Goal: Task Accomplishment & Management: Complete application form

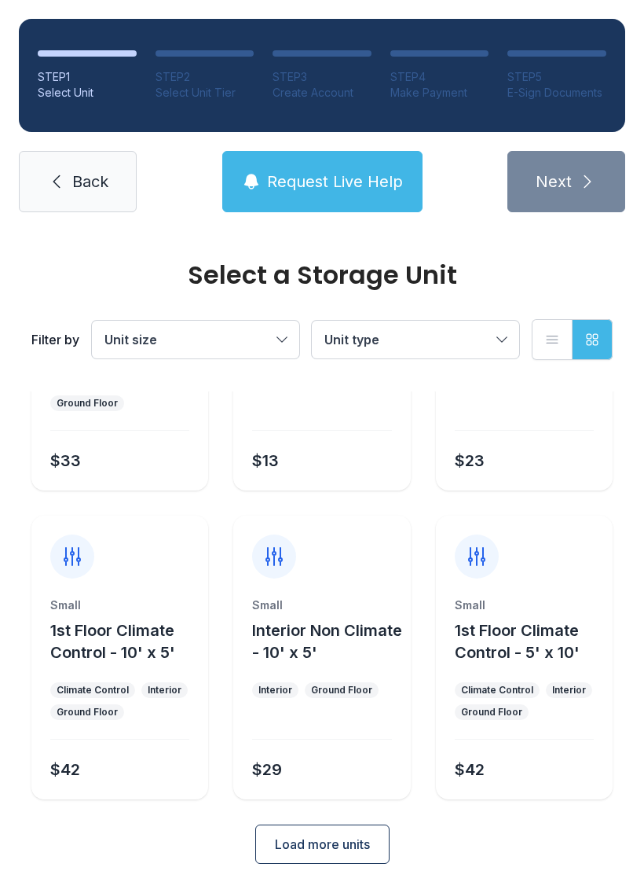
scroll to position [187, 0]
click at [358, 854] on button "Load more units" at bounding box center [322, 844] width 134 height 39
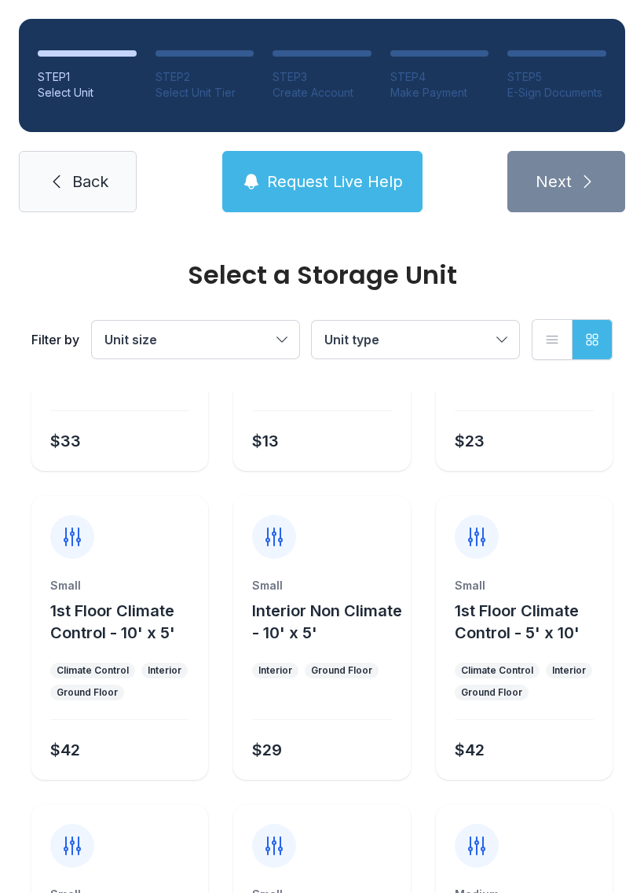
scroll to position [193, 0]
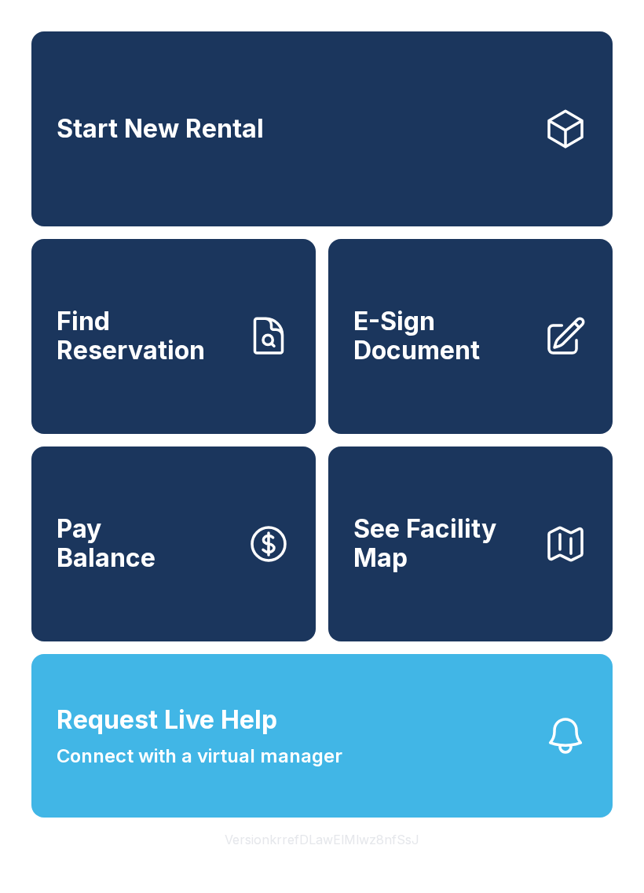
click at [185, 358] on span "Find Reservation" at bounding box center [146, 335] width 178 height 57
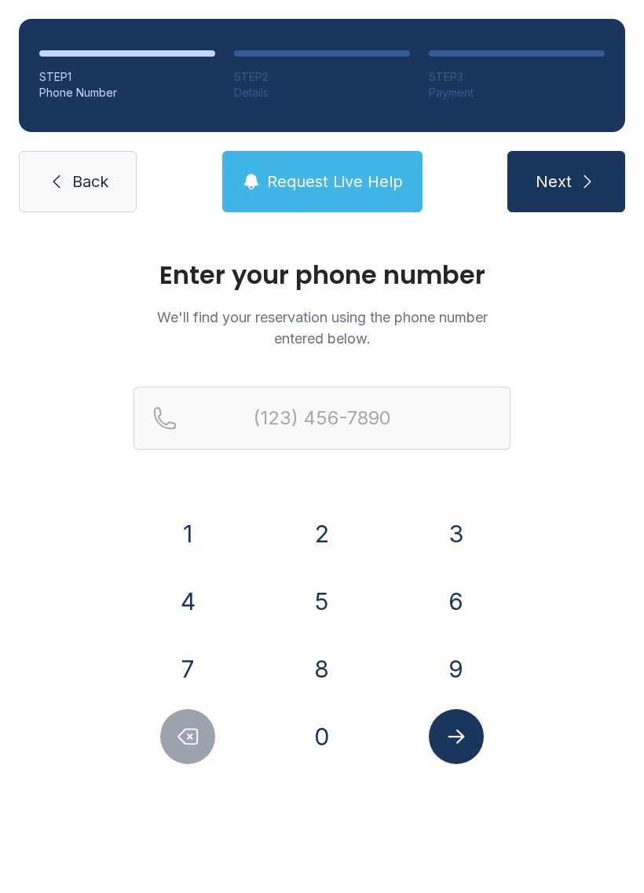
click at [348, 673] on button "8" at bounding box center [322, 668] width 55 height 55
click at [200, 603] on button "4" at bounding box center [187, 601] width 55 height 55
click at [470, 519] on button "3" at bounding box center [456, 533] width 55 height 55
click at [327, 539] on button "2" at bounding box center [322, 533] width 55 height 55
click at [177, 606] on button "4" at bounding box center [187, 601] width 55 height 55
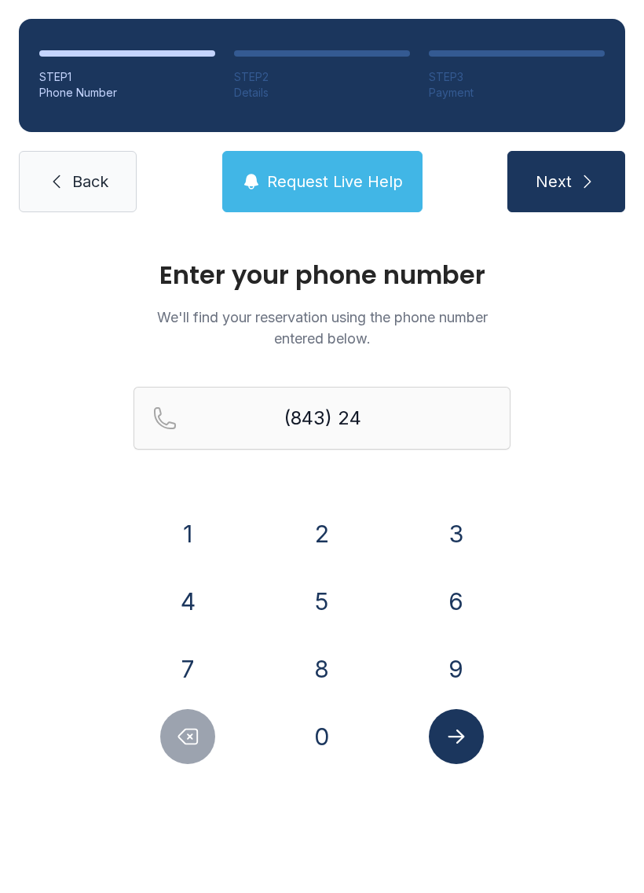
click at [460, 603] on button "6" at bounding box center [456, 601] width 55 height 55
click at [322, 537] on button "2" at bounding box center [322, 533] width 55 height 55
click at [310, 690] on button "8" at bounding box center [322, 668] width 55 height 55
click at [335, 625] on button "5" at bounding box center [322, 601] width 55 height 55
click at [325, 550] on button "2" at bounding box center [322, 533] width 55 height 55
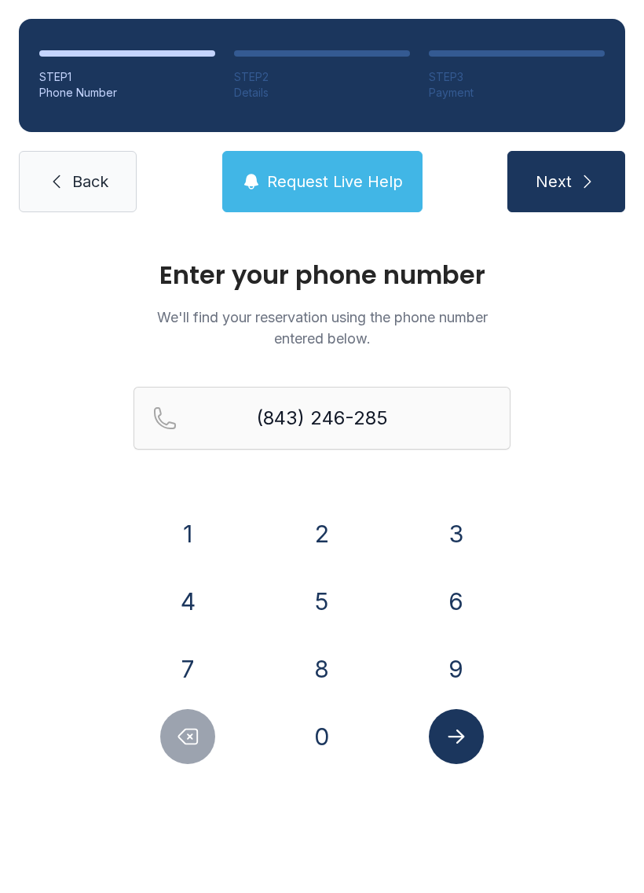
type input "[PHONE_NUMBER]"
click at [470, 750] on button "Submit lookup form" at bounding box center [456, 736] width 55 height 55
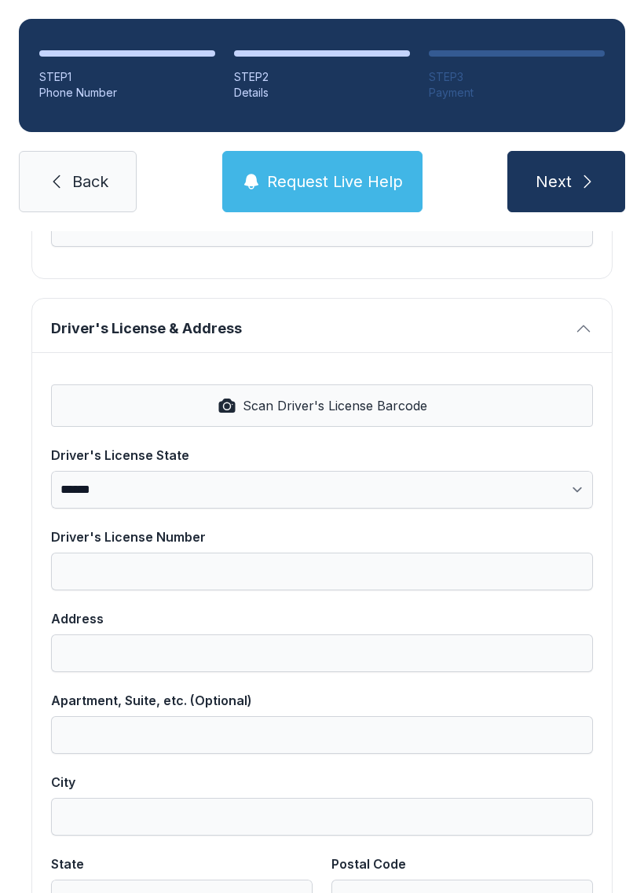
scroll to position [540, 0]
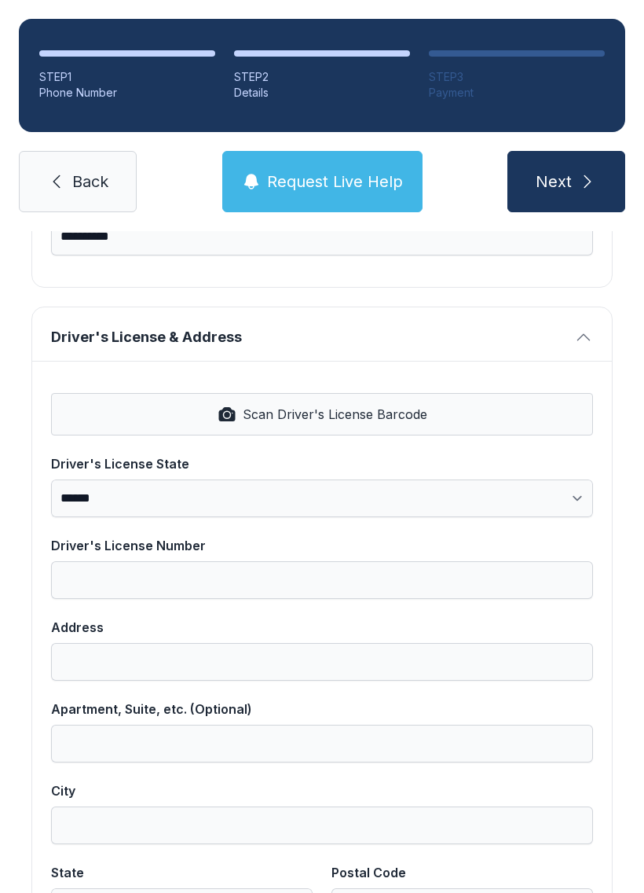
click at [581, 180] on icon "submit" at bounding box center [587, 181] width 19 height 19
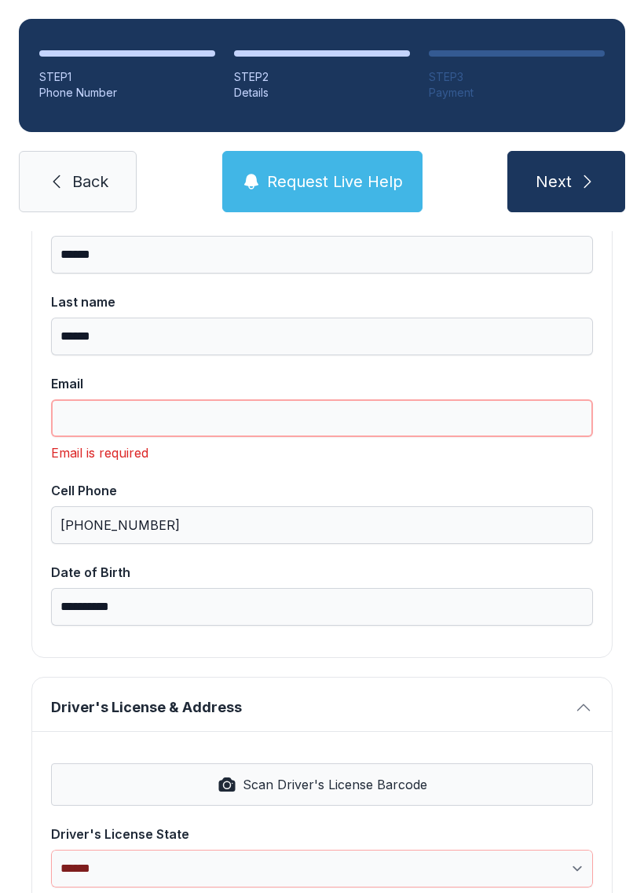
scroll to position [197, 0]
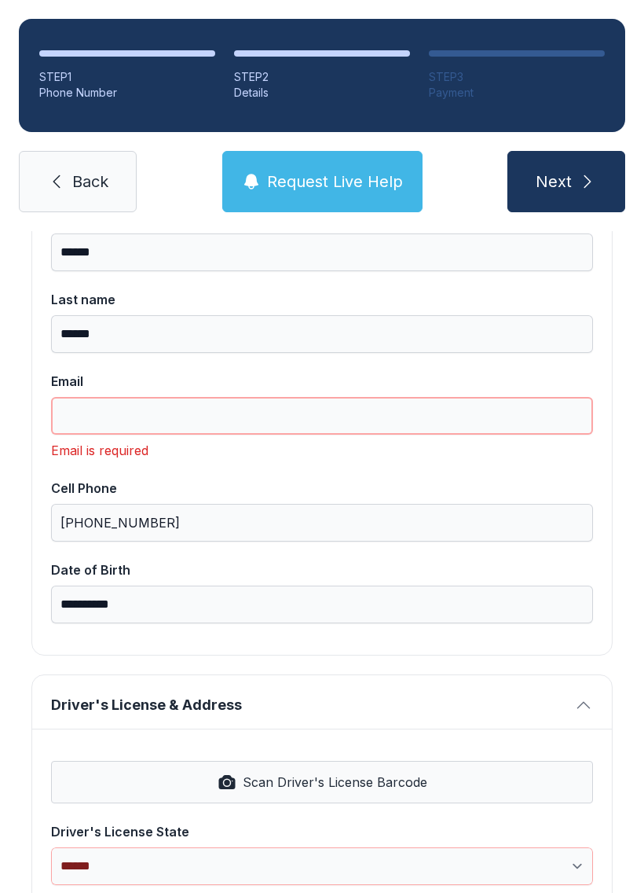
click at [367, 411] on input "Email" at bounding box center [322, 416] width 542 height 38
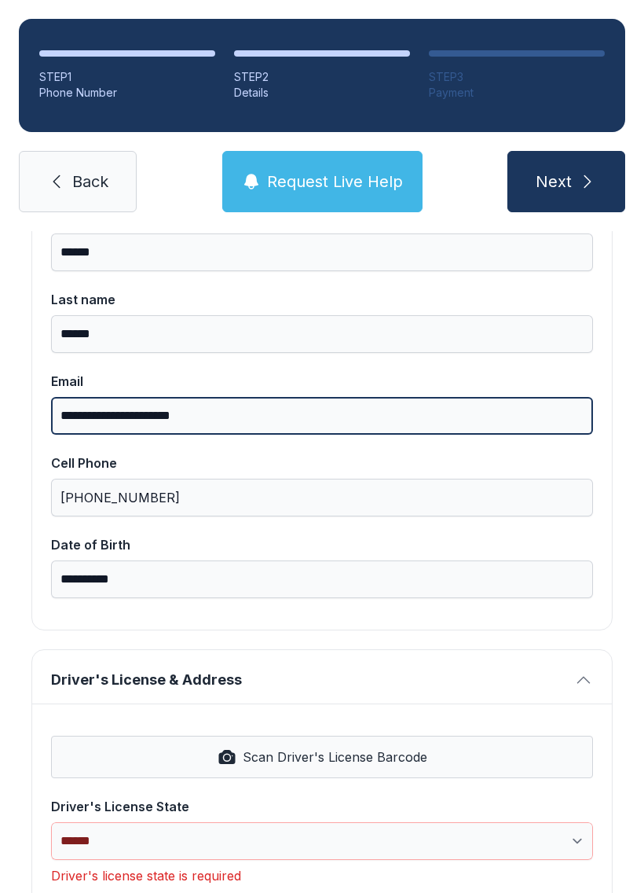
type input "**********"
click at [566, 182] on button "Next" at bounding box center [567, 181] width 118 height 61
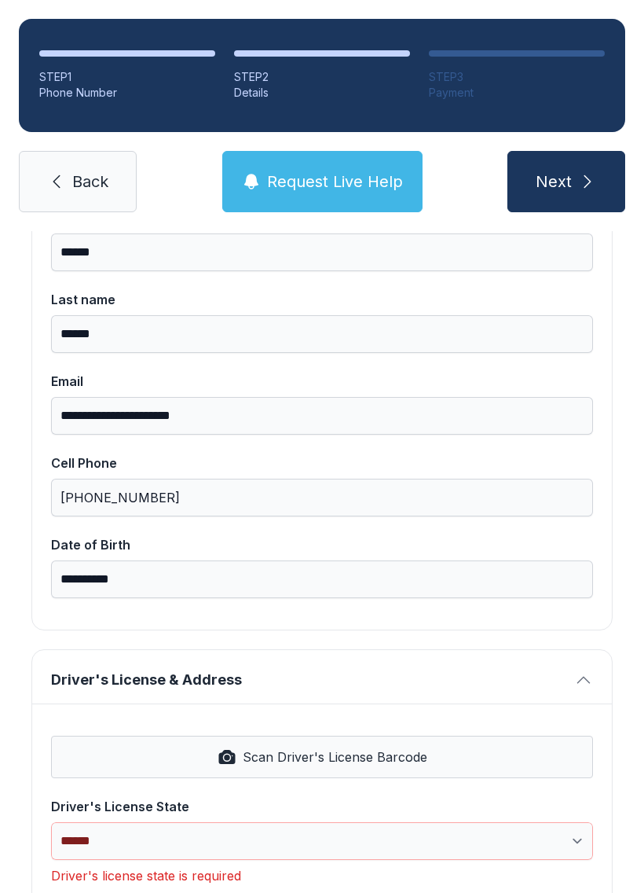
click at [593, 174] on icon "submit" at bounding box center [587, 181] width 19 height 19
type input "*"
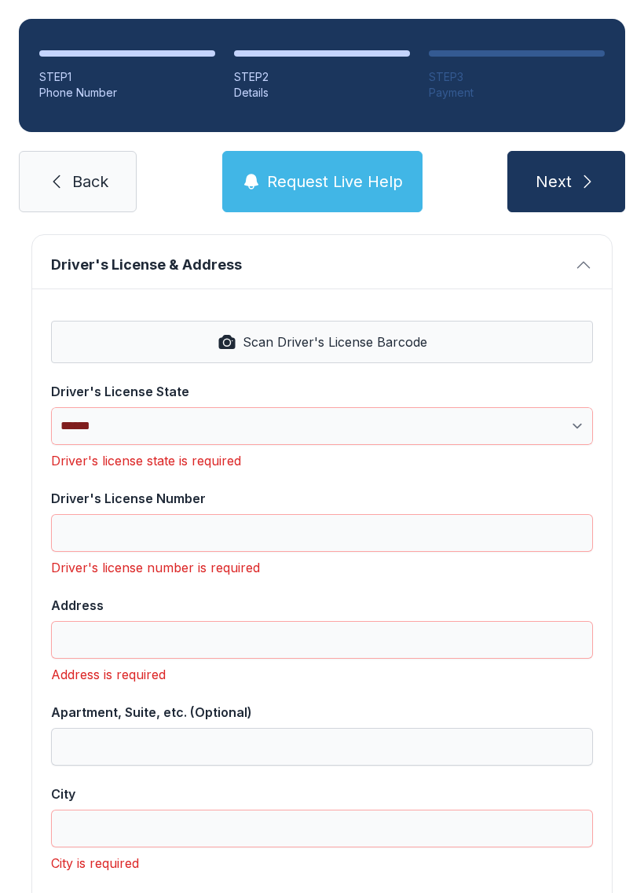
scroll to position [610, 0]
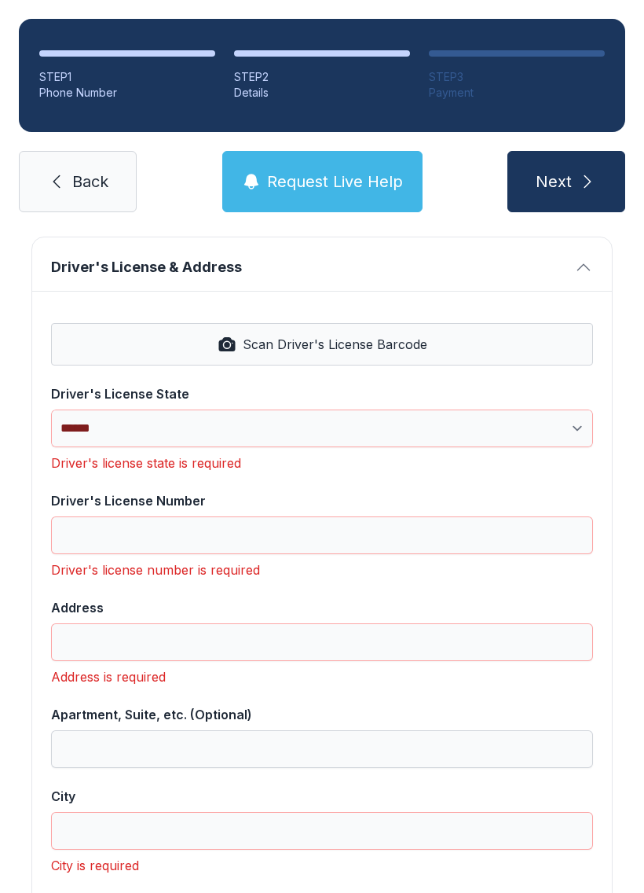
click at [350, 355] on button "Scan Driver's License Barcode" at bounding box center [322, 344] width 542 height 42
select select "**"
type input "*********"
type input "**********"
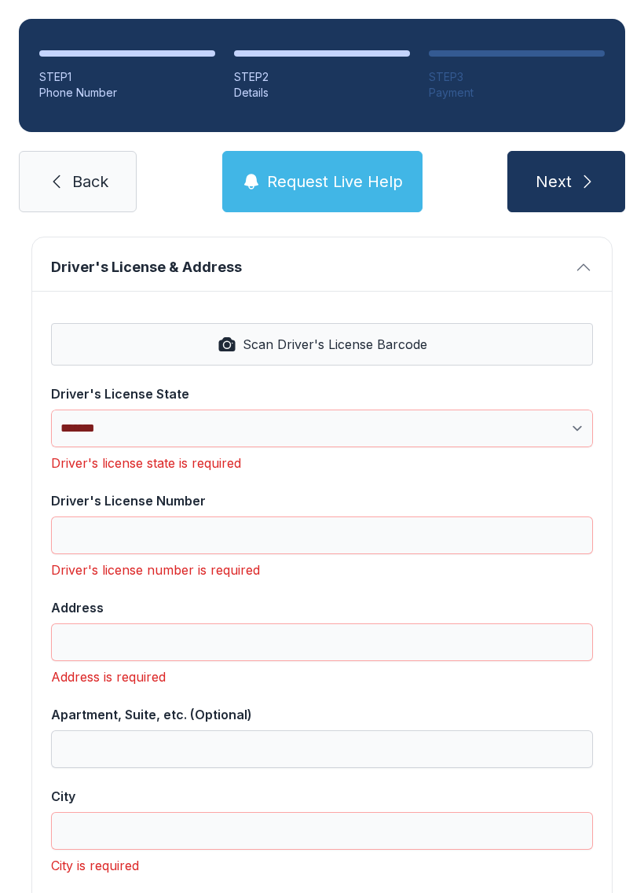
select select "**"
type input "*****"
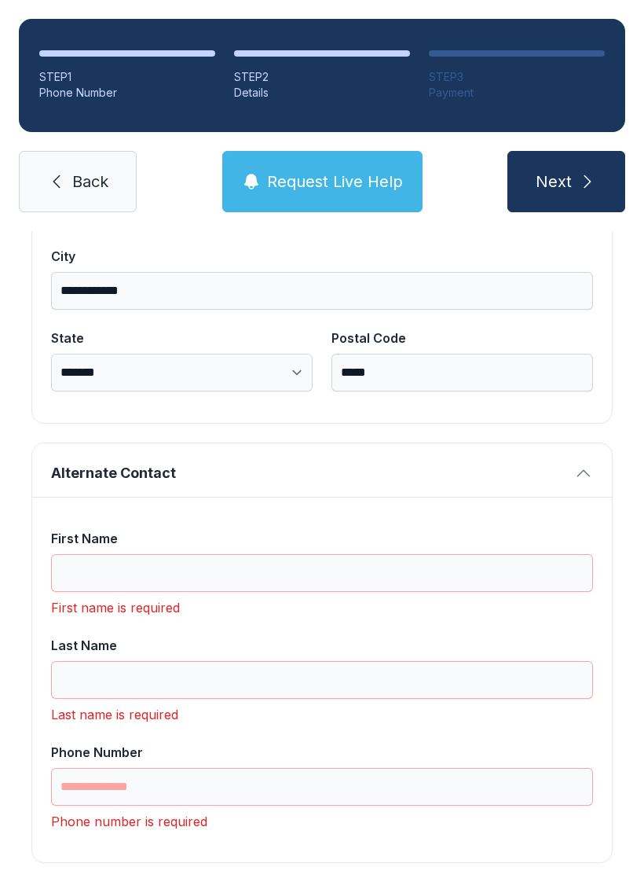
scroll to position [1073, 0]
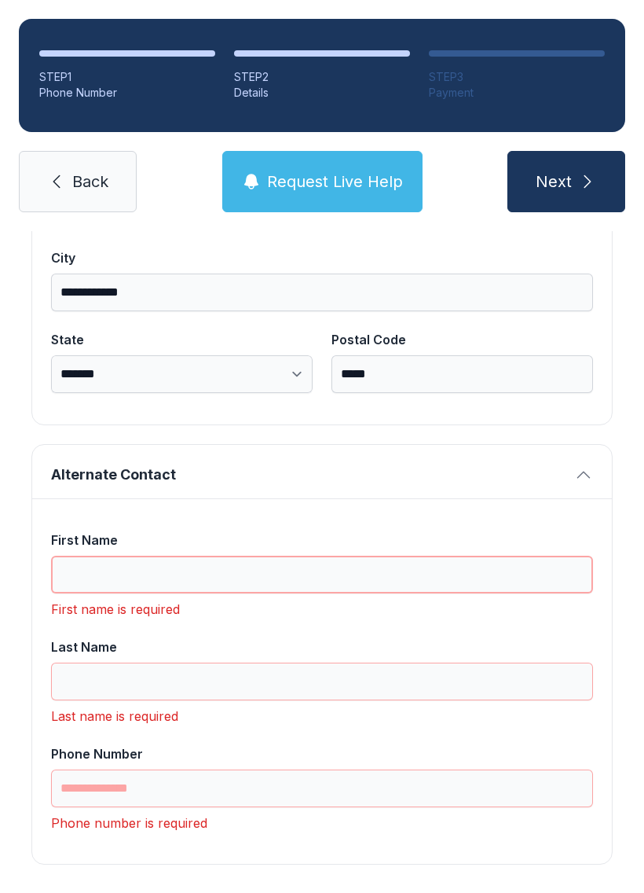
click at [199, 575] on input "First Name" at bounding box center [322, 575] width 542 height 38
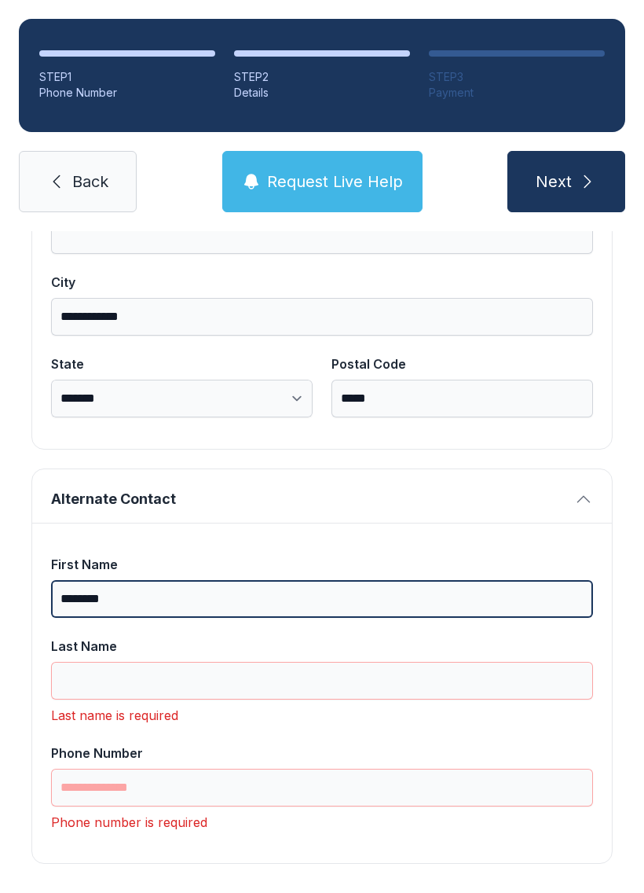
scroll to position [1047, 0]
type input "********"
click at [566, 182] on button "Next" at bounding box center [567, 181] width 118 height 61
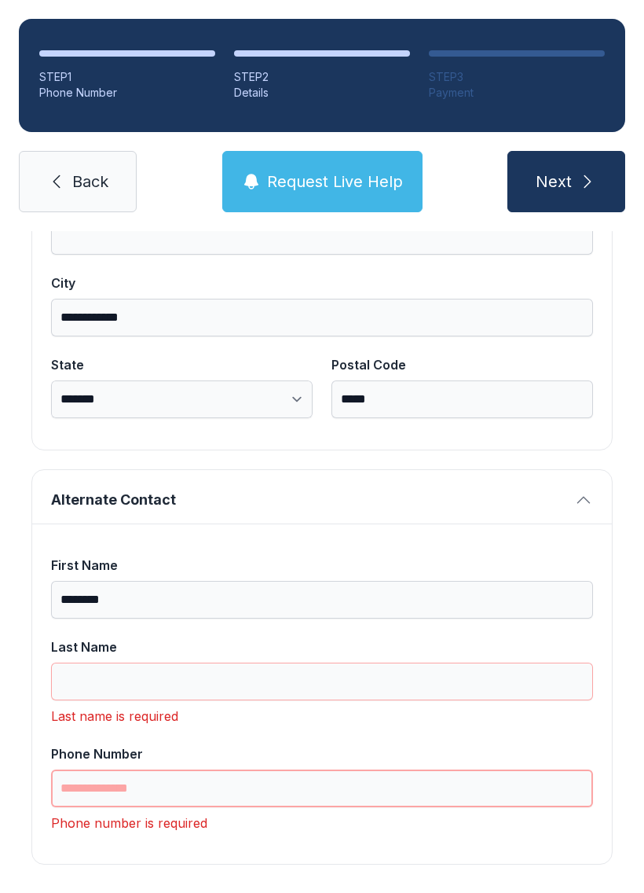
type input "*"
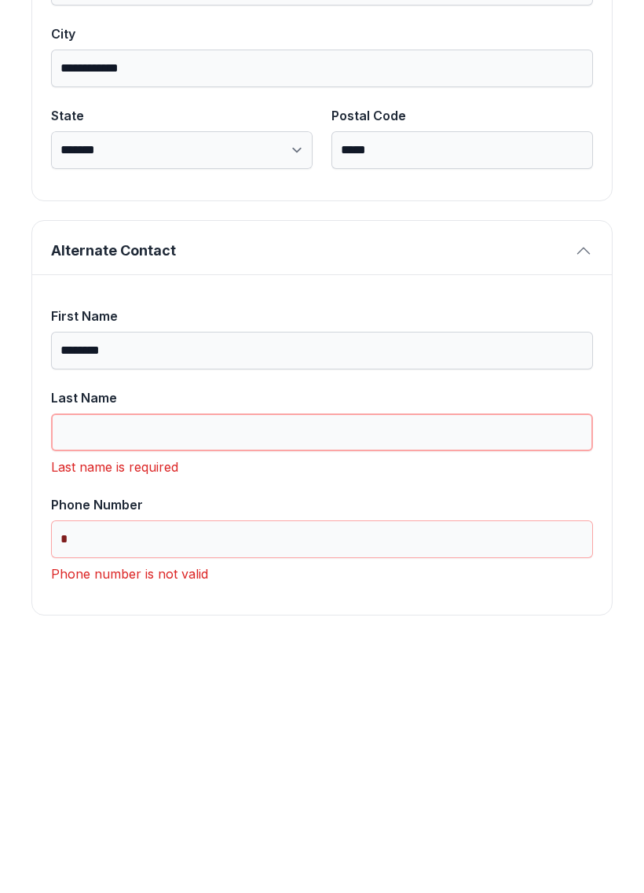
click at [69, 662] on input "Last Name" at bounding box center [322, 681] width 542 height 38
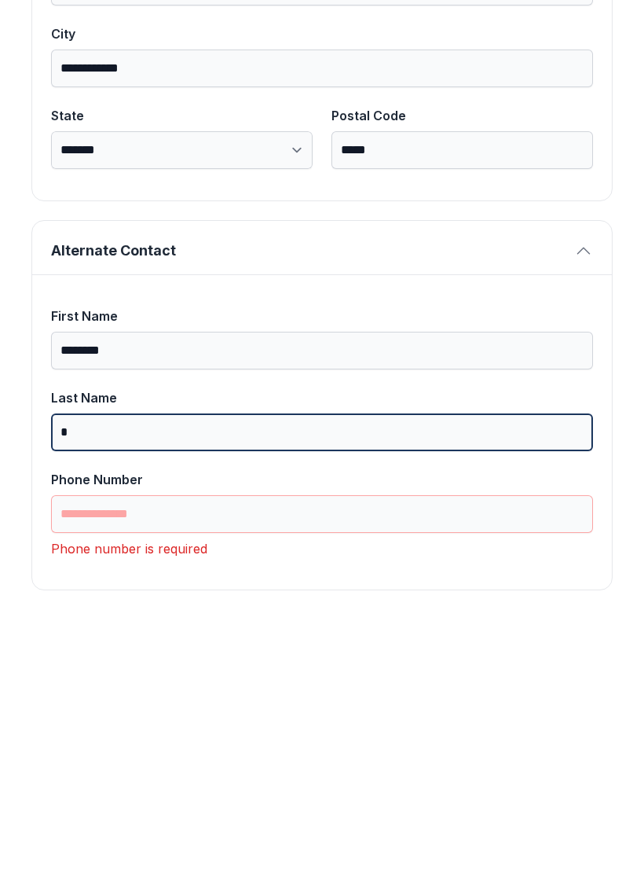
scroll to position [1022, 0]
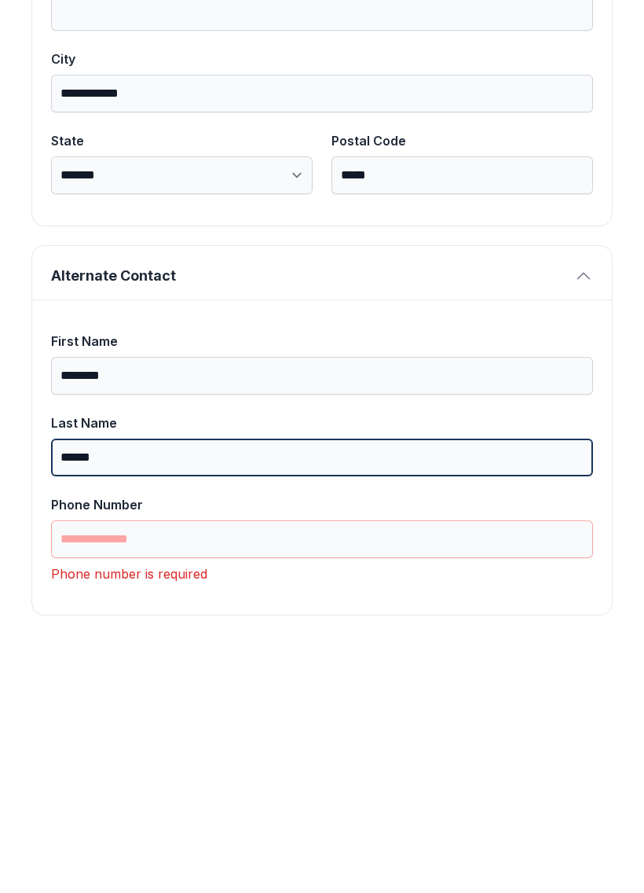
type input "******"
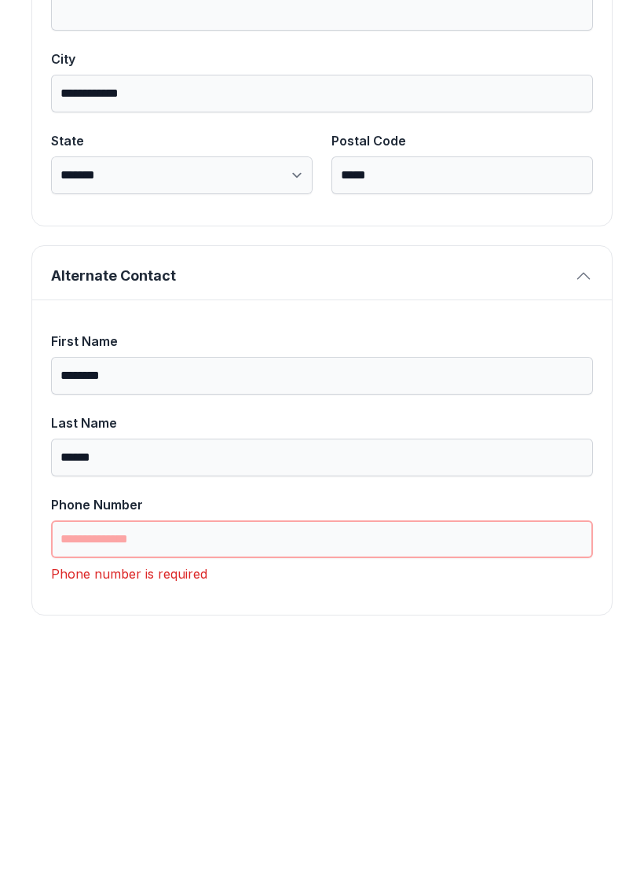
click at [86, 769] on input "Phone Number" at bounding box center [322, 788] width 542 height 38
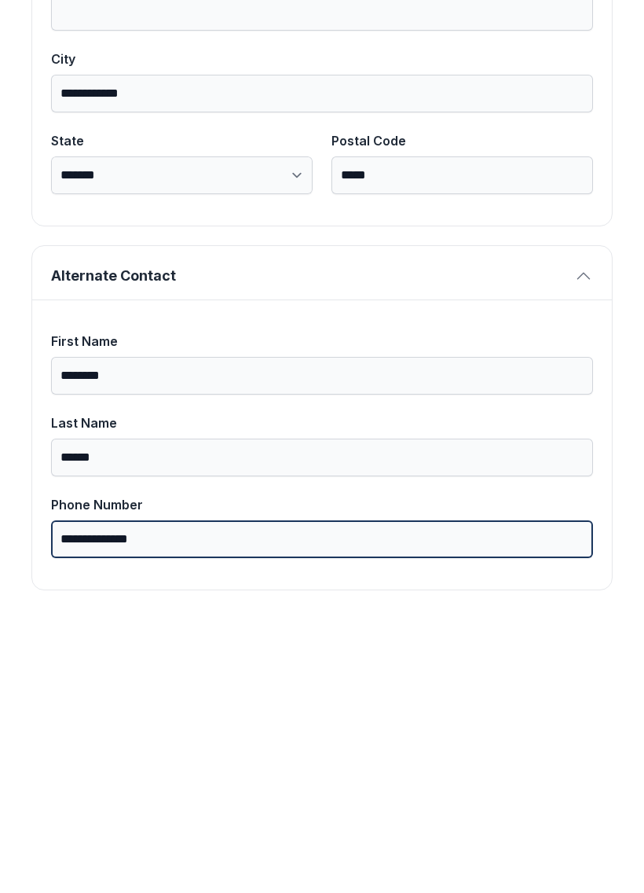
scroll to position [997, 0]
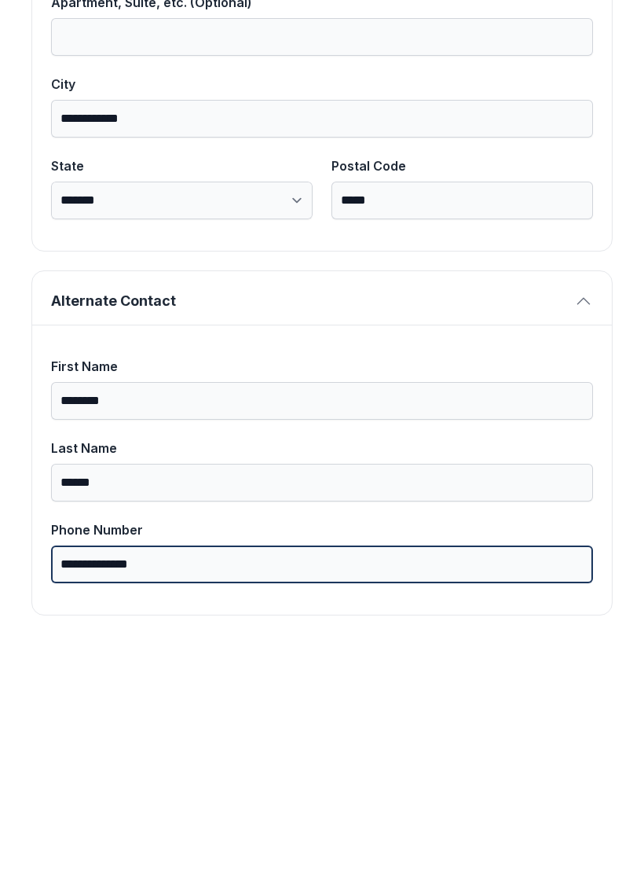
type input "**********"
click at [566, 151] on button "Next" at bounding box center [567, 181] width 118 height 61
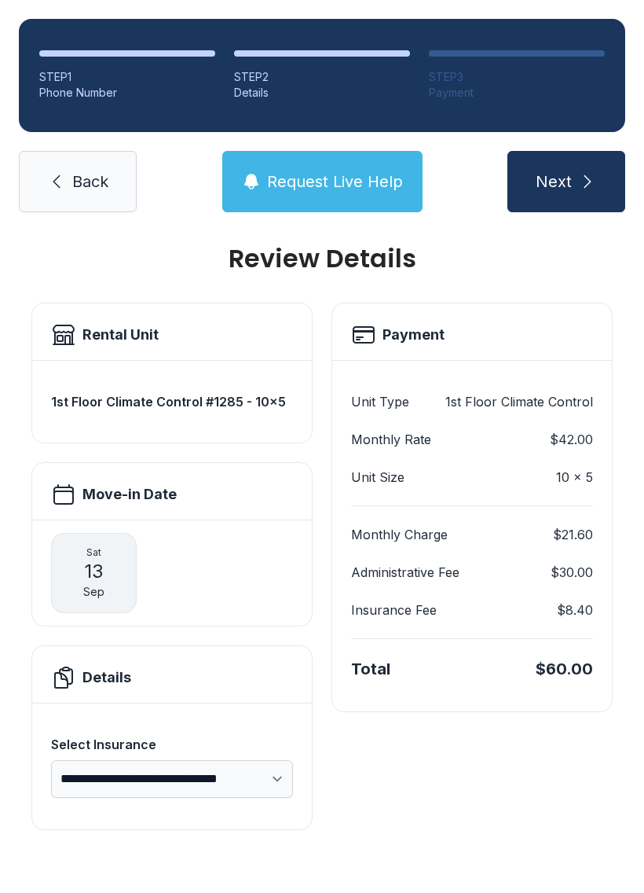
scroll to position [0, 0]
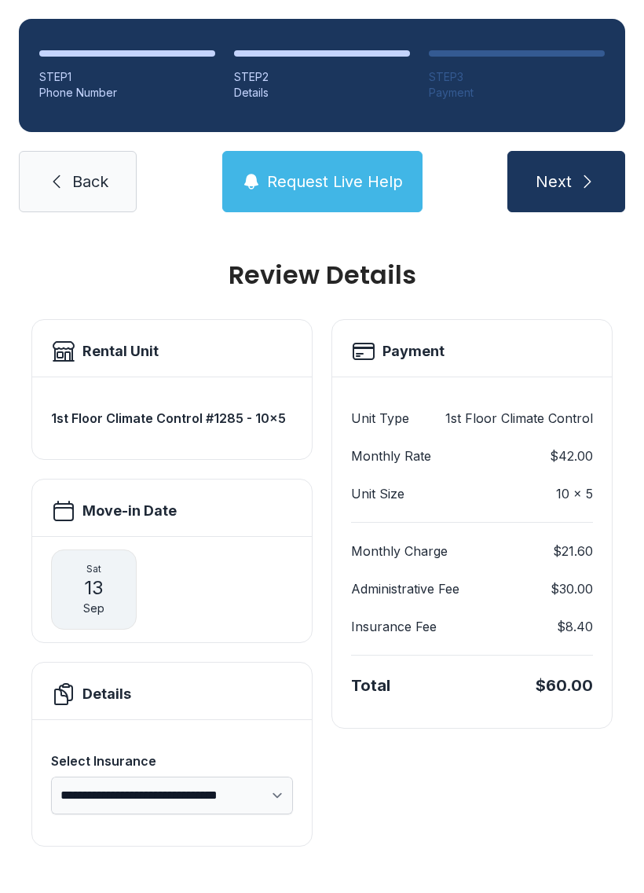
click at [571, 171] on span "Next" at bounding box center [554, 182] width 36 height 22
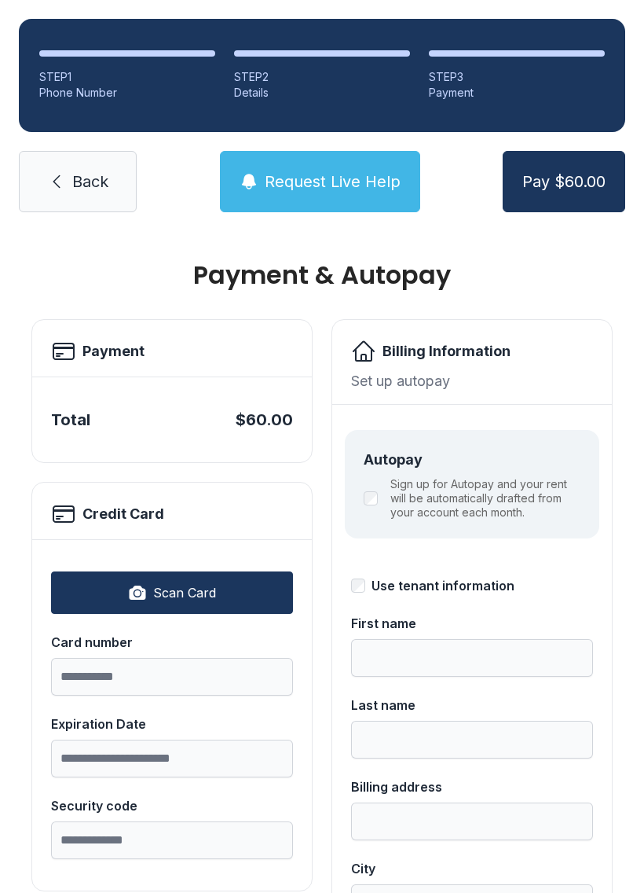
click at [83, 100] on div "Phone Number" at bounding box center [127, 93] width 176 height 16
click at [103, 178] on span "Back" at bounding box center [90, 182] width 36 height 22
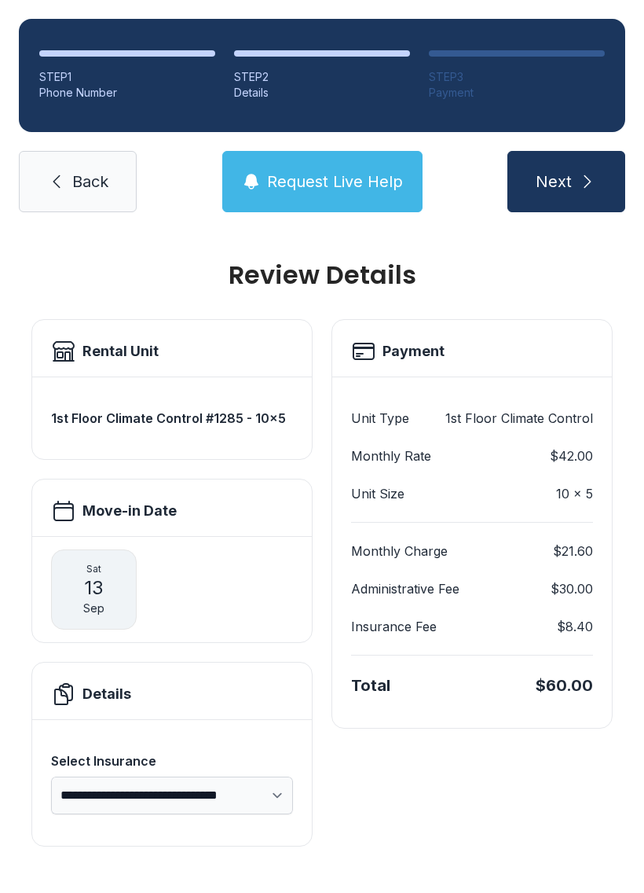
click at [99, 182] on span "Back" at bounding box center [90, 182] width 36 height 22
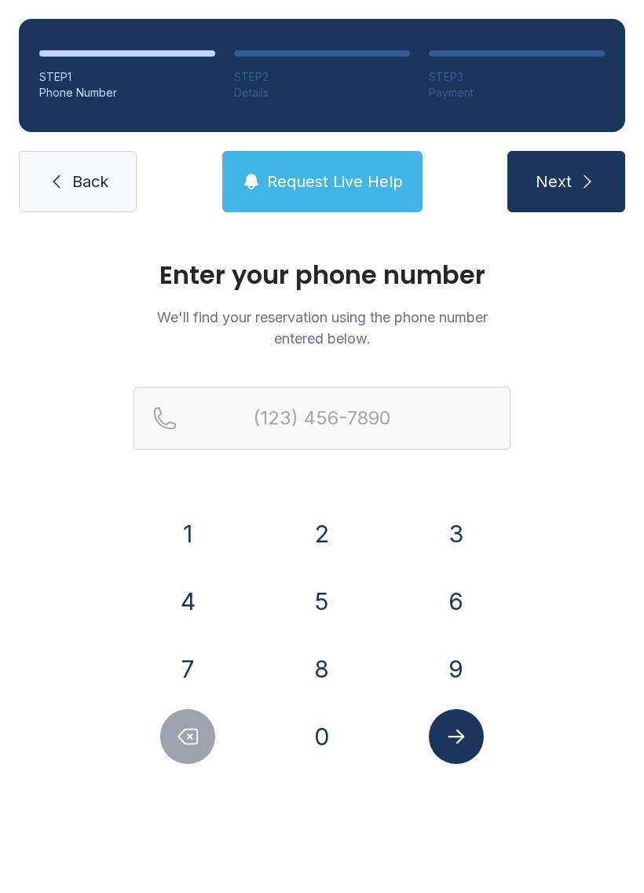
click at [98, 182] on span "Back" at bounding box center [90, 182] width 36 height 22
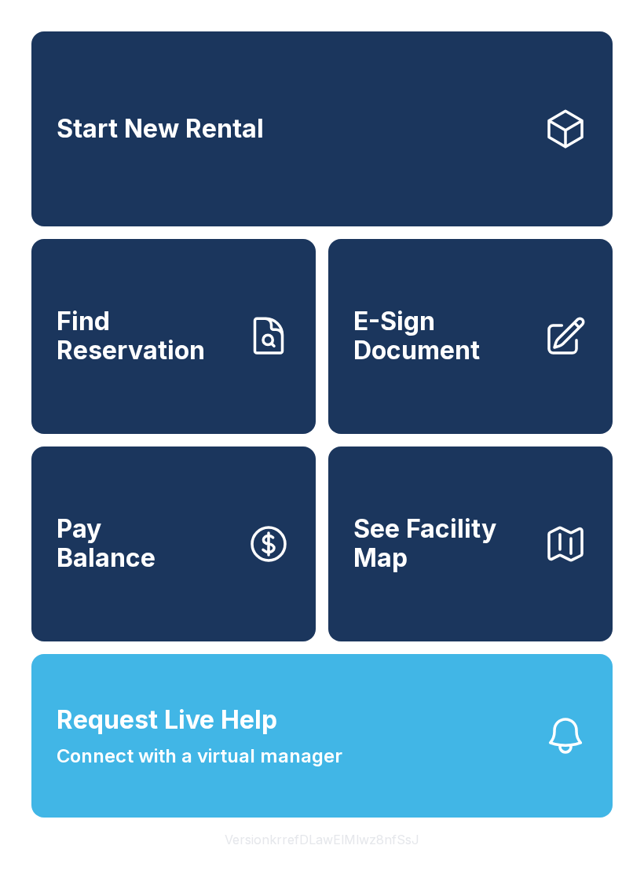
click at [462, 358] on span "E-Sign Document" at bounding box center [443, 335] width 178 height 57
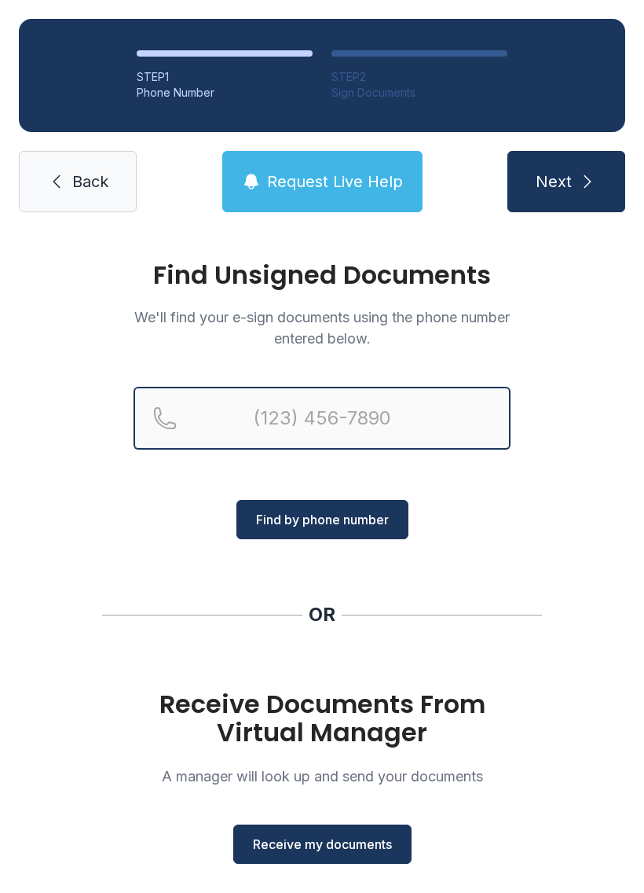
click at [424, 394] on input "Reservation phone number" at bounding box center [322, 418] width 377 height 63
type input "("
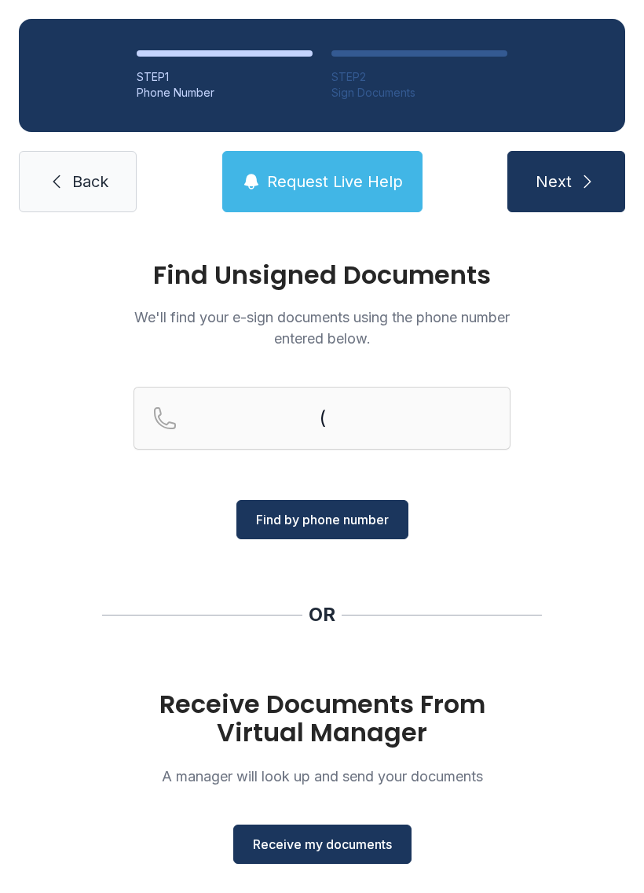
click at [562, 504] on div "Find Unsigned Documents We'll find your e-sign documents using the phone number…" at bounding box center [322, 578] width 644 height 695
click at [376, 845] on span "Receive my documents" at bounding box center [322, 843] width 139 height 19
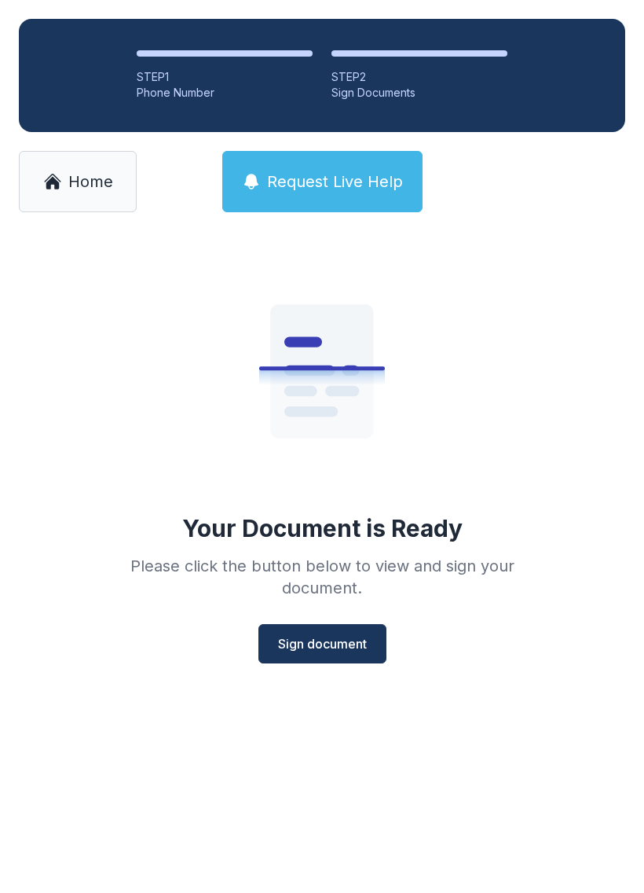
click at [361, 638] on span "Sign document" at bounding box center [322, 643] width 89 height 19
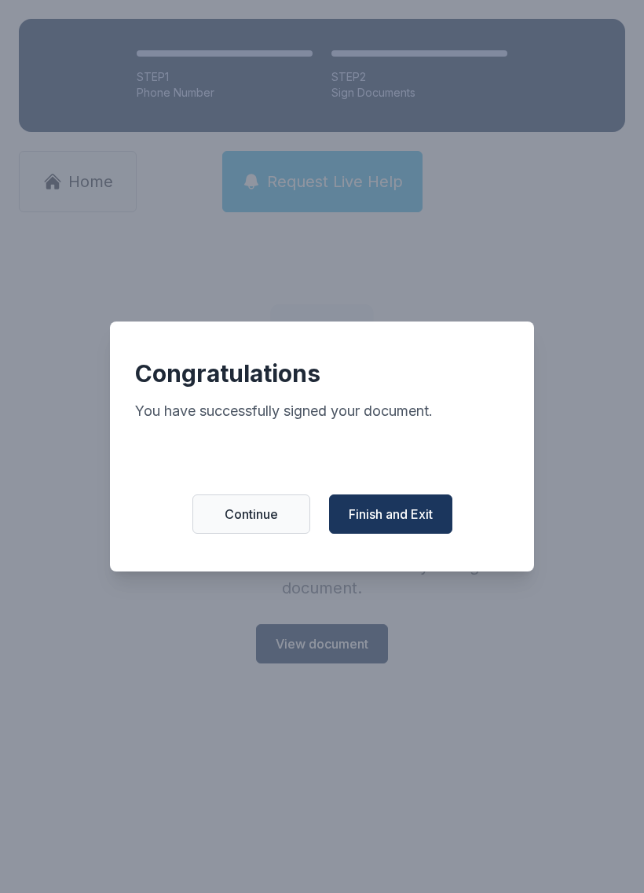
click at [394, 523] on span "Finish and Exit" at bounding box center [391, 513] width 84 height 19
